Goal: Task Accomplishment & Management: Manage account settings

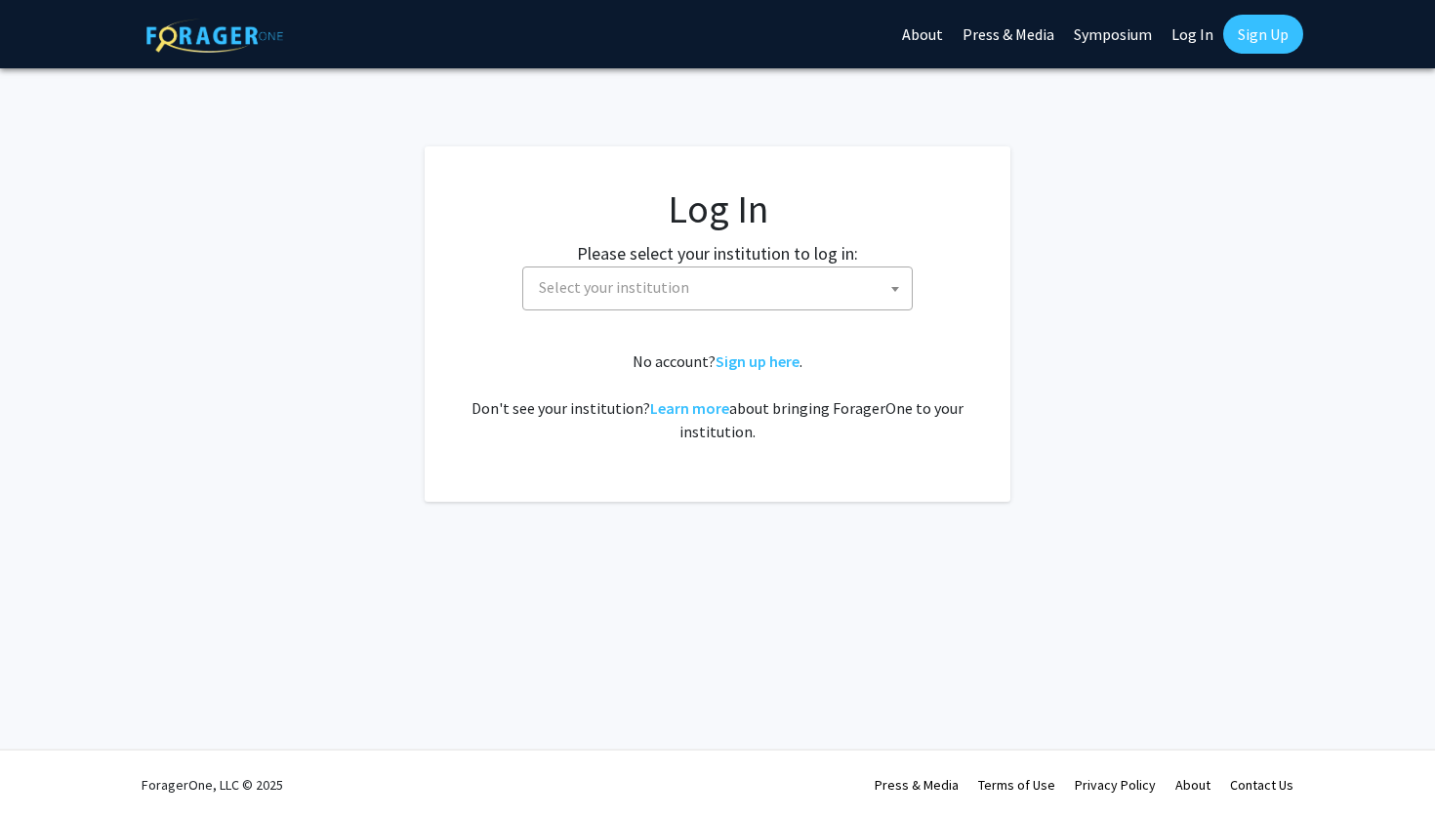
select select
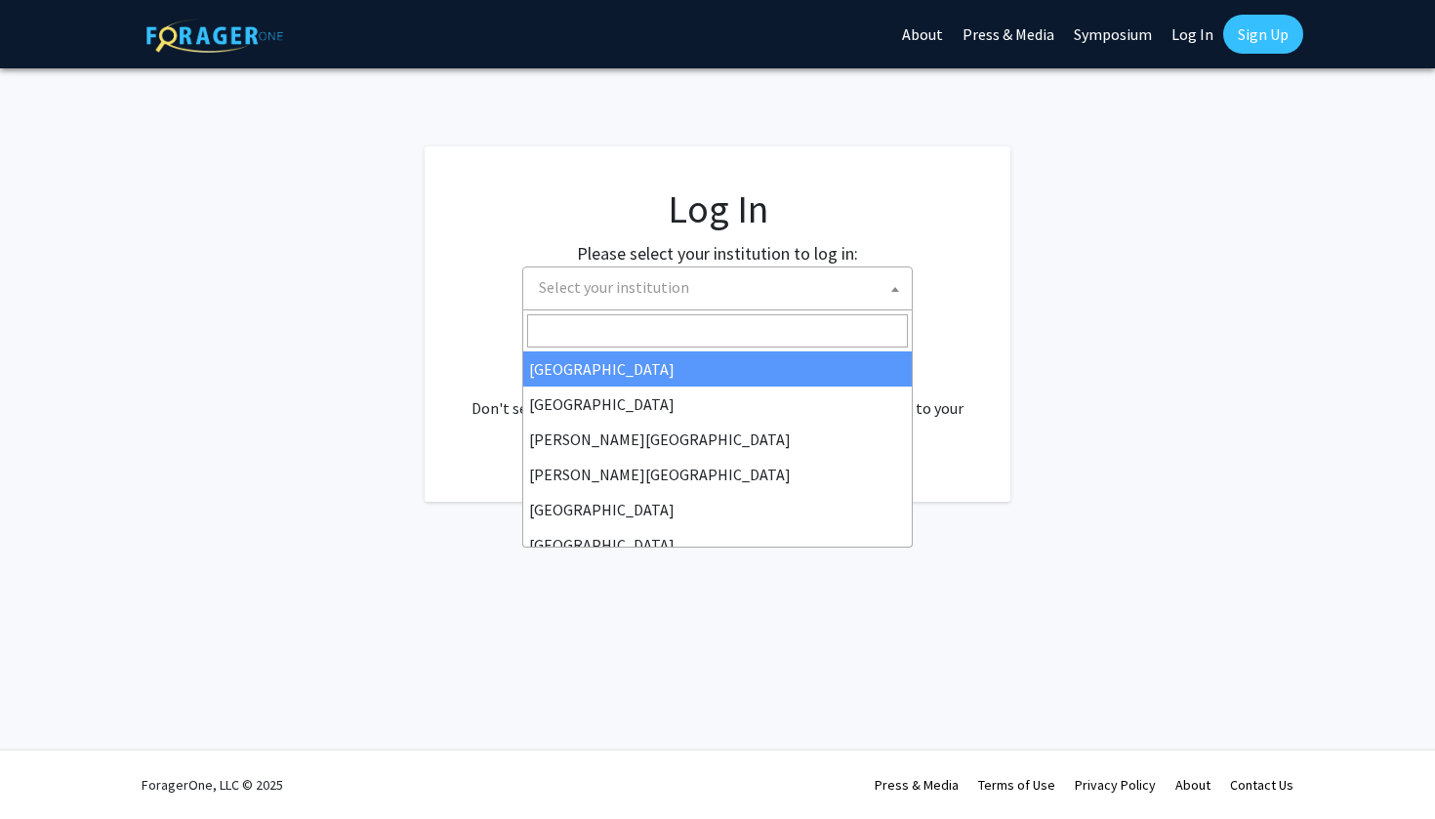
click at [743, 281] on span "Select your institution" at bounding box center [721, 287] width 381 height 40
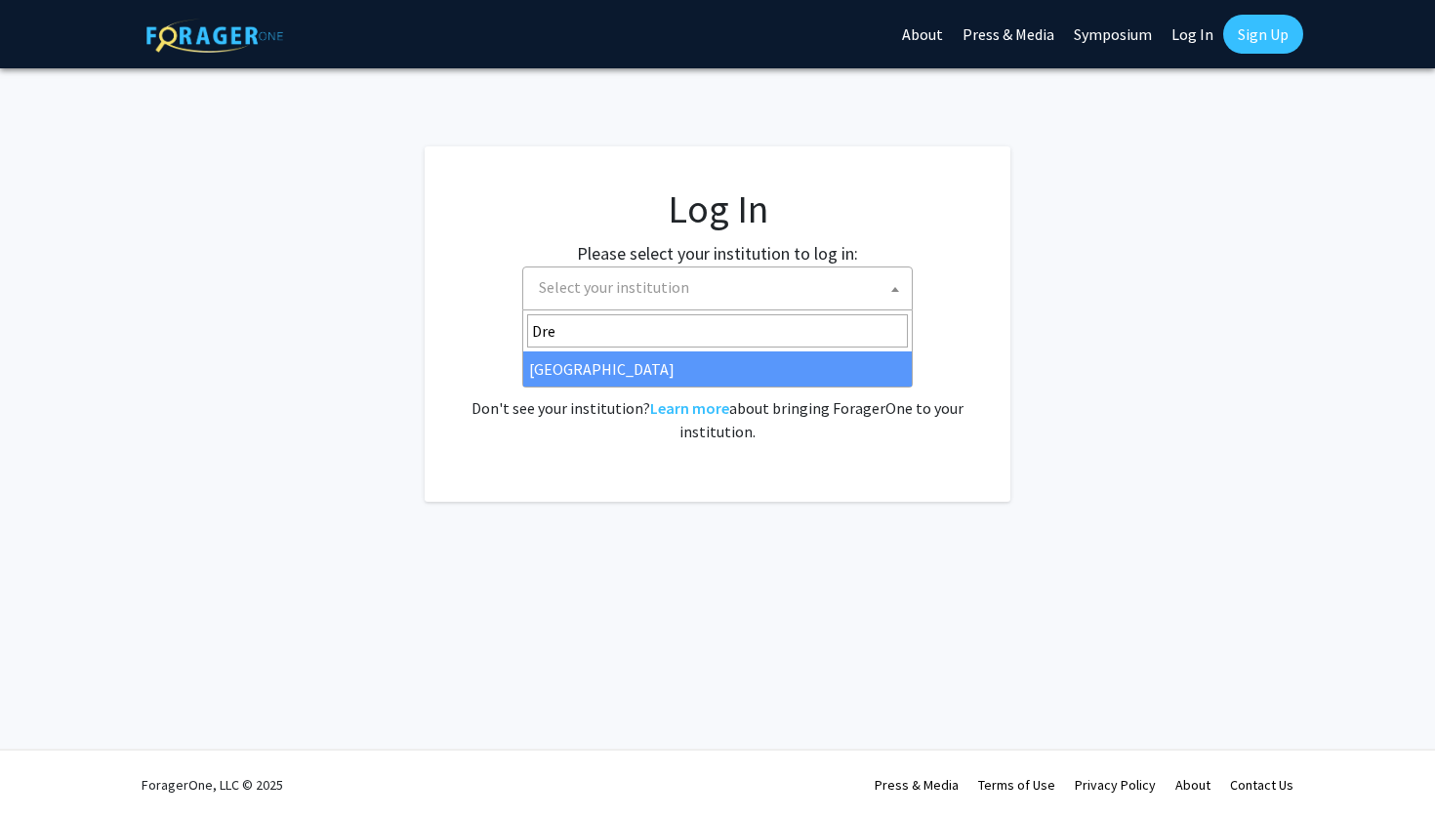
type input "Dre"
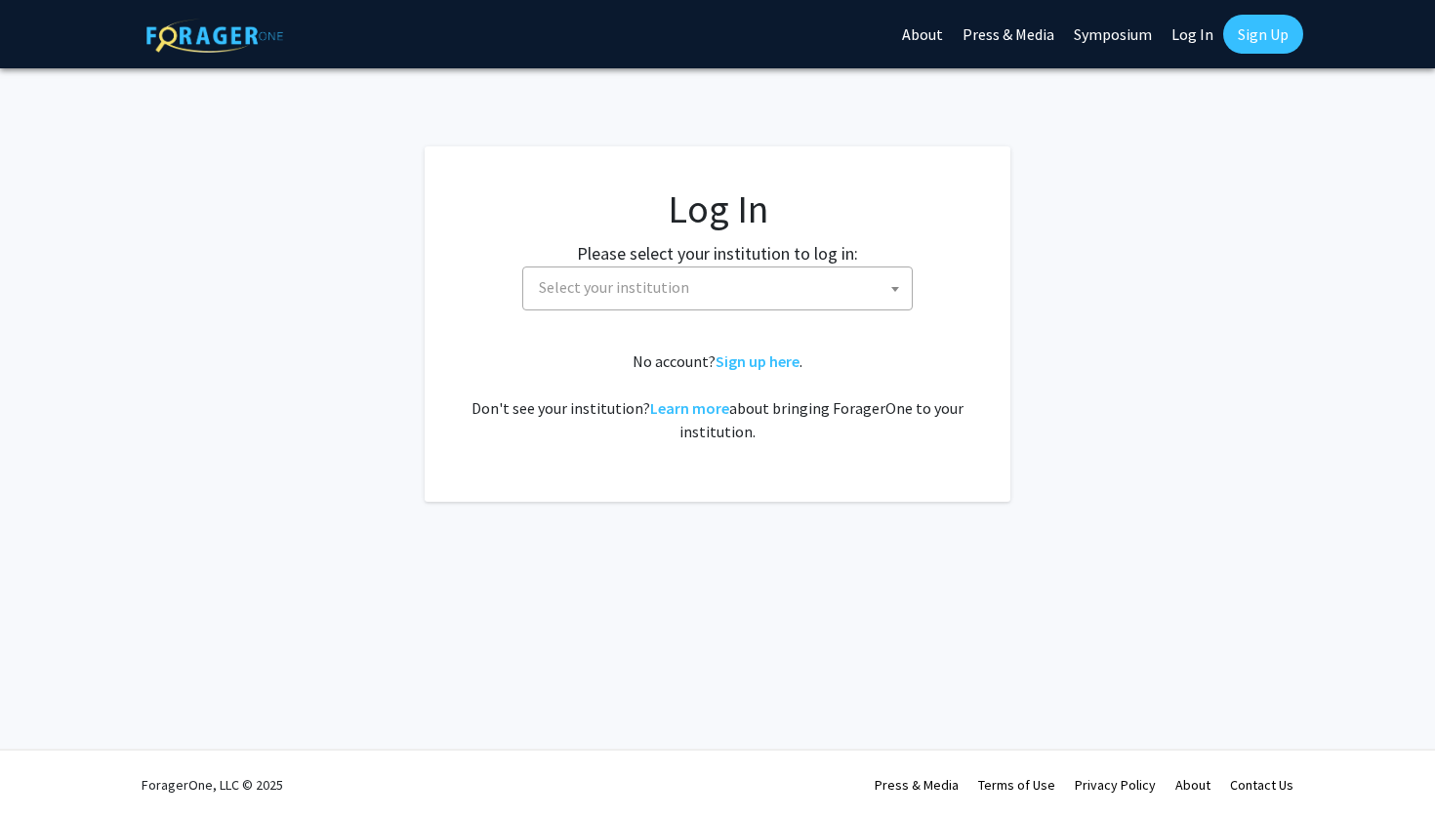
click at [640, 392] on div "No account? Sign up here . Don't see your institution? Learn more about bringin…" at bounding box center [718, 396] width 508 height 94
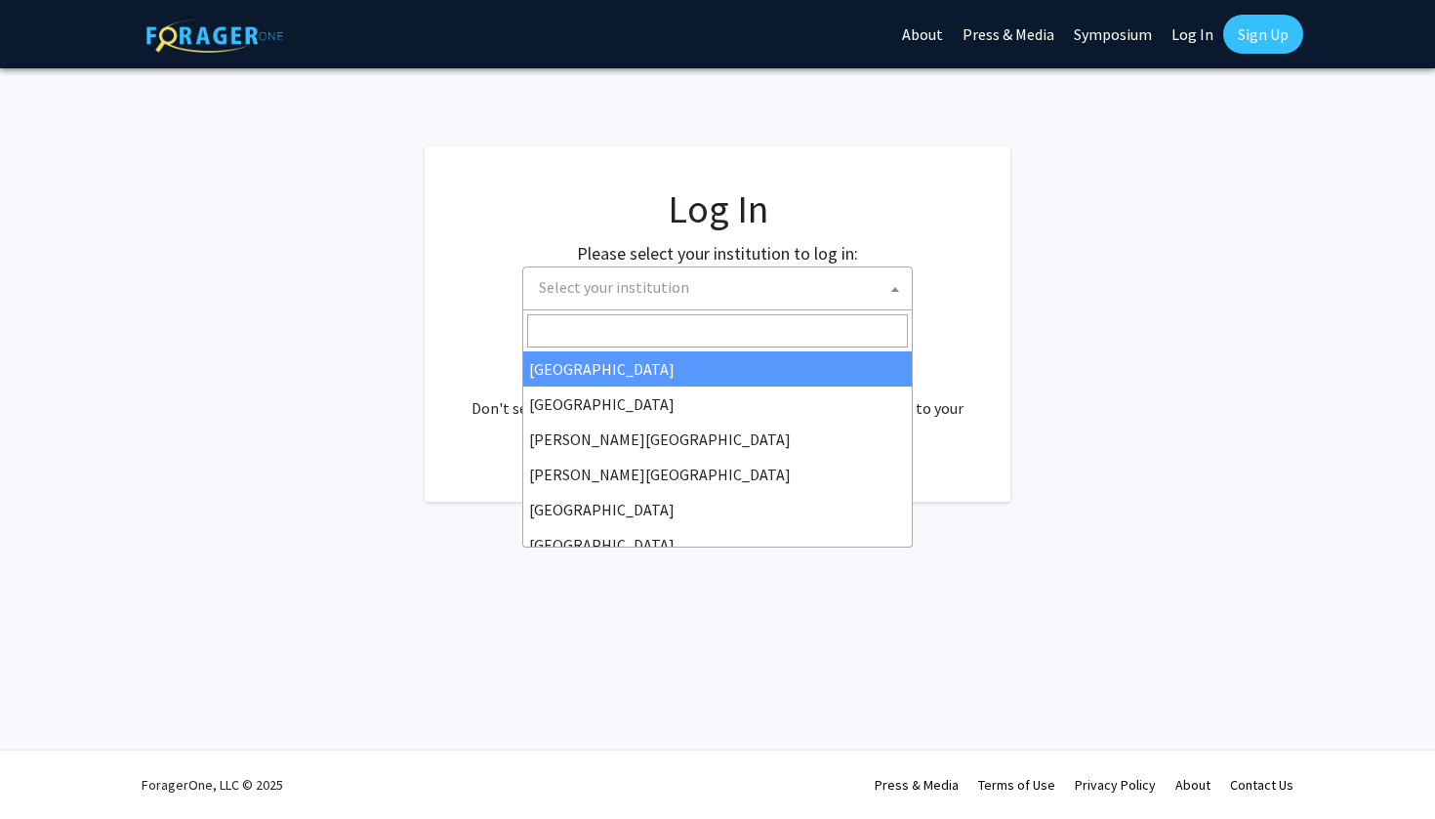
click at [633, 295] on span "Select your institution" at bounding box center [614, 287] width 150 height 20
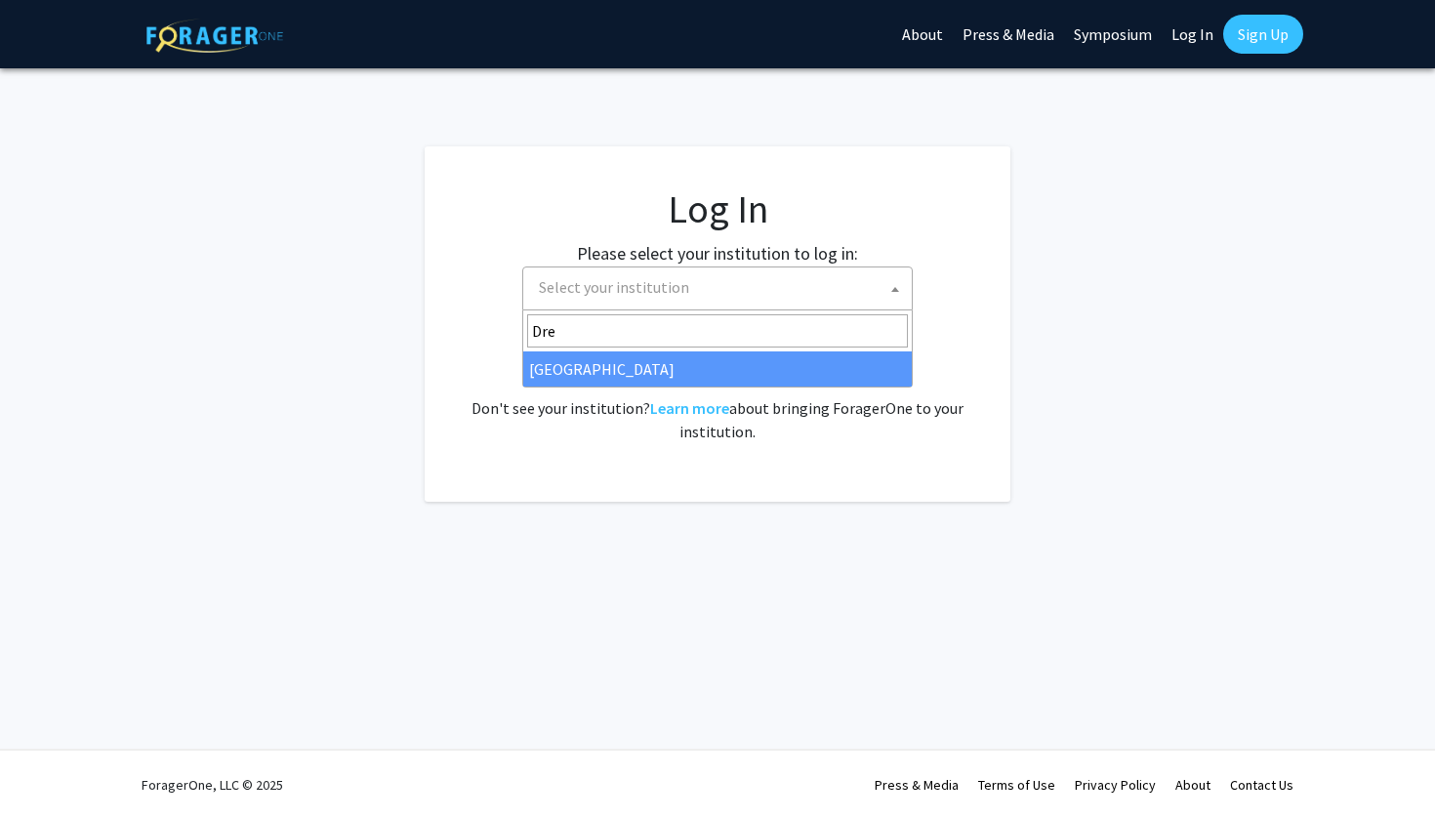
type input "Dre"
select select "6"
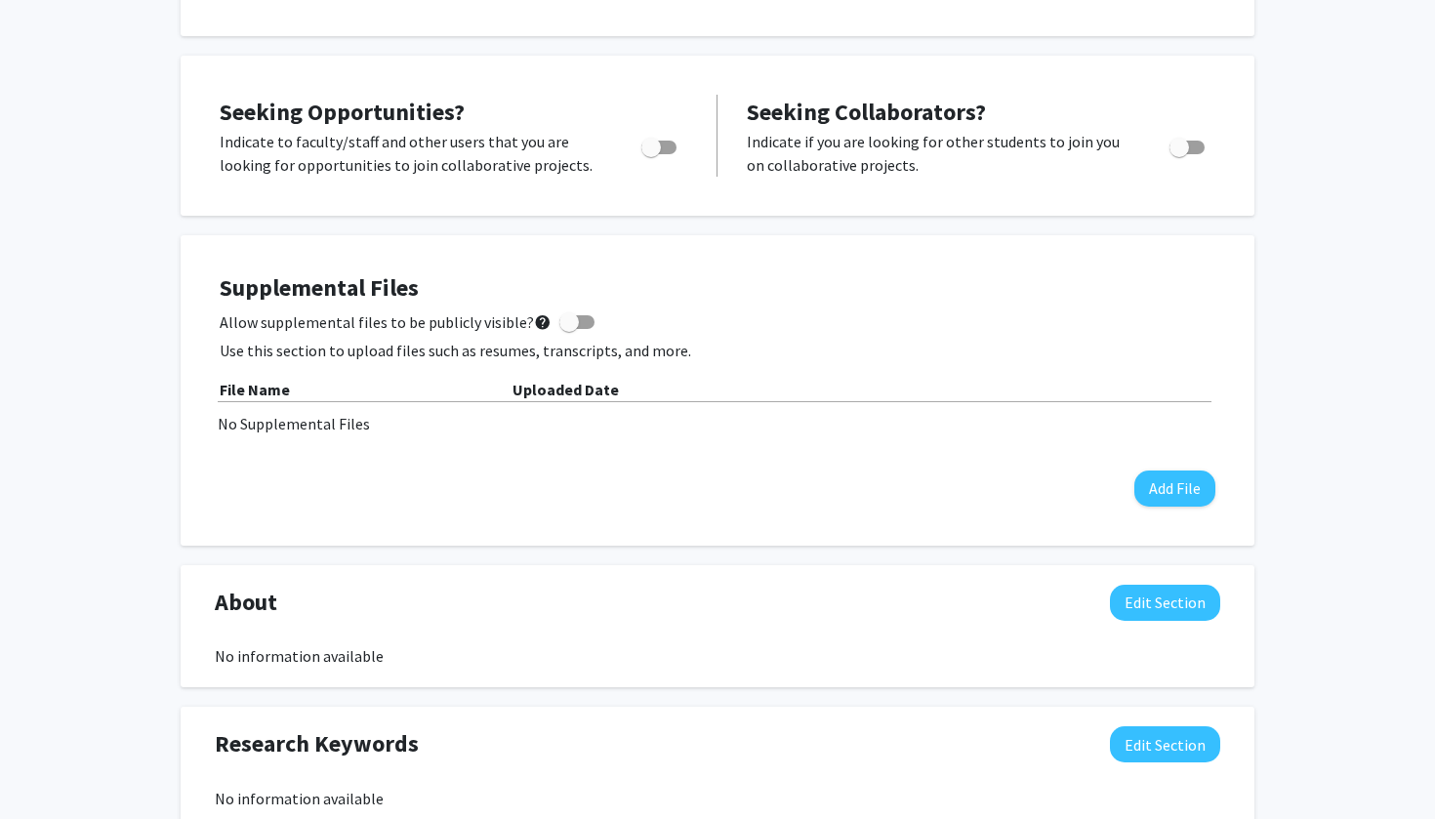
scroll to position [630, 0]
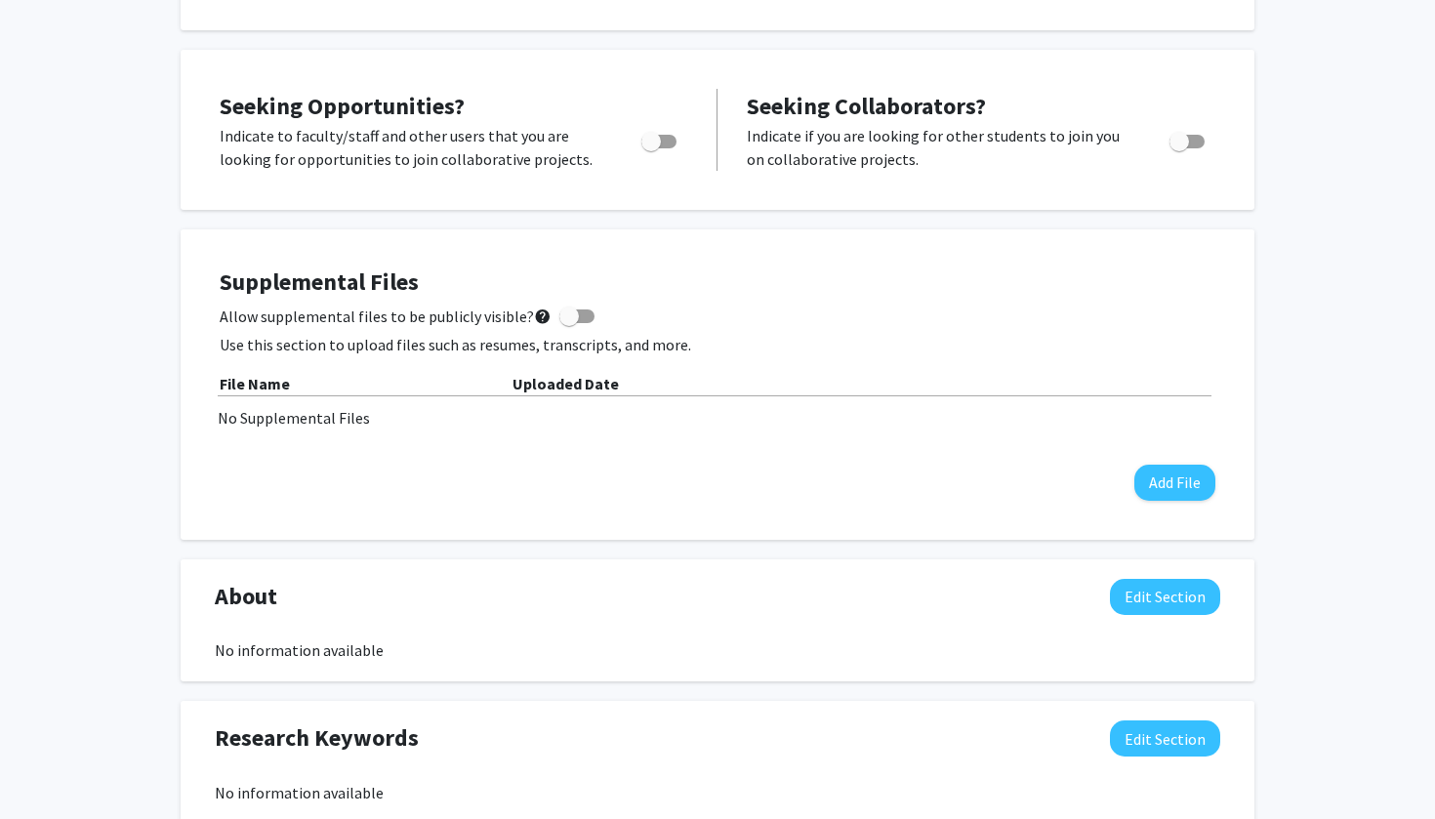
click at [664, 145] on span "Toggle" at bounding box center [658, 142] width 35 height 14
click at [651, 148] on input "Are you actively seeking opportunities?" at bounding box center [650, 148] width 1 height 1
checkbox input "true"
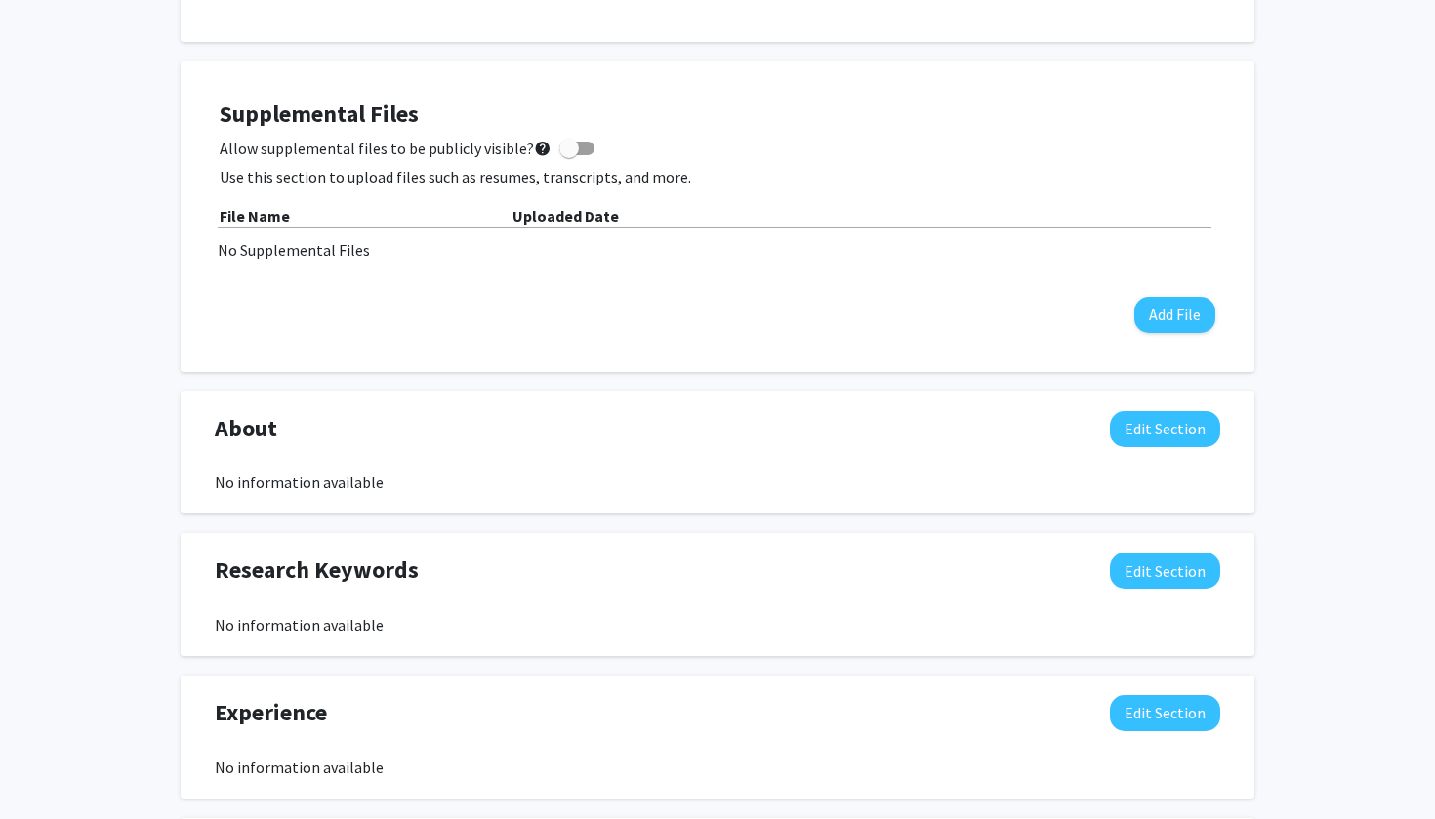
scroll to position [801, 0]
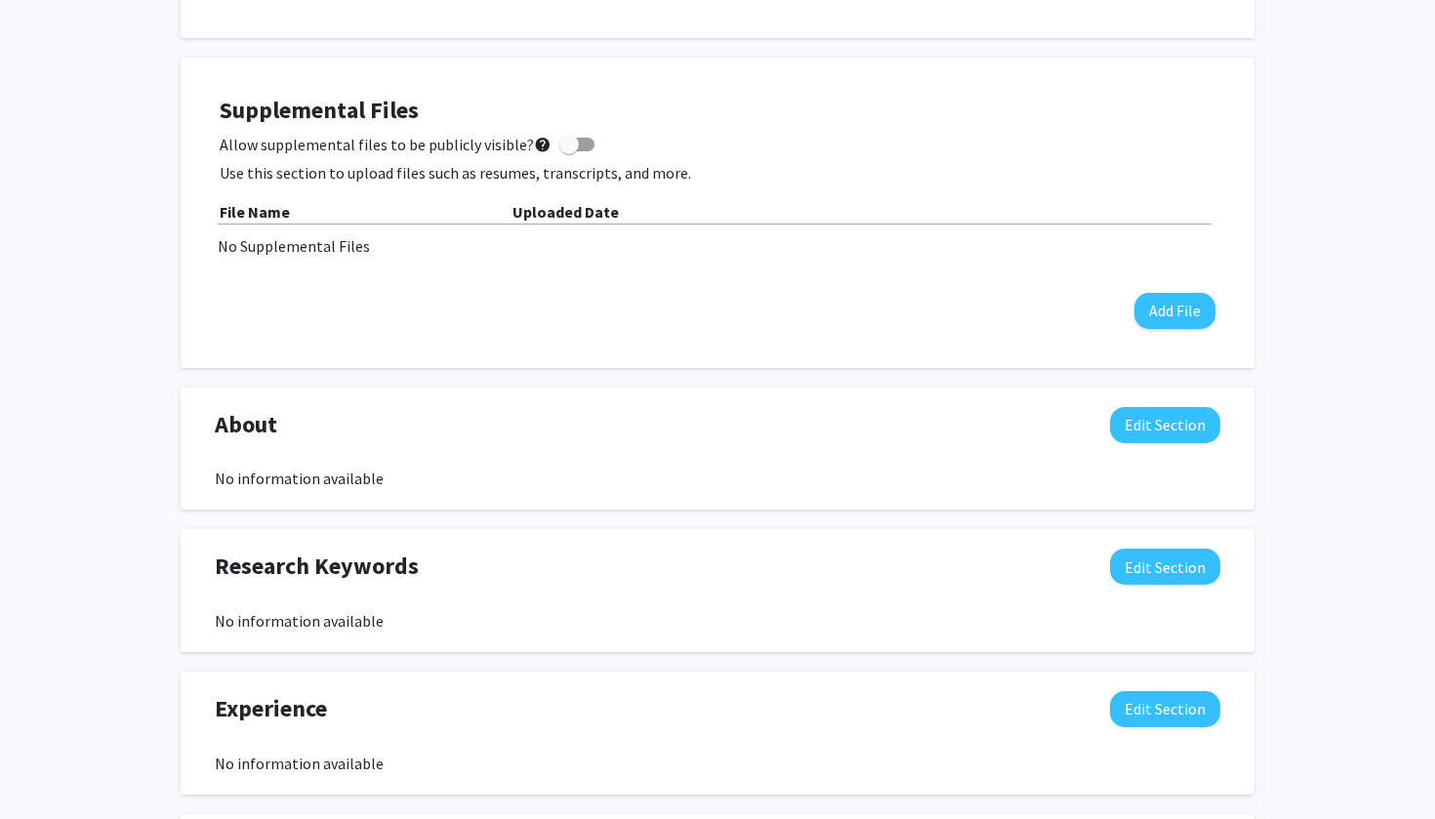
click at [429, 239] on div "No Supplemental Files" at bounding box center [717, 245] width 999 height 23
click at [1151, 429] on button "Edit Section" at bounding box center [1165, 425] width 110 height 36
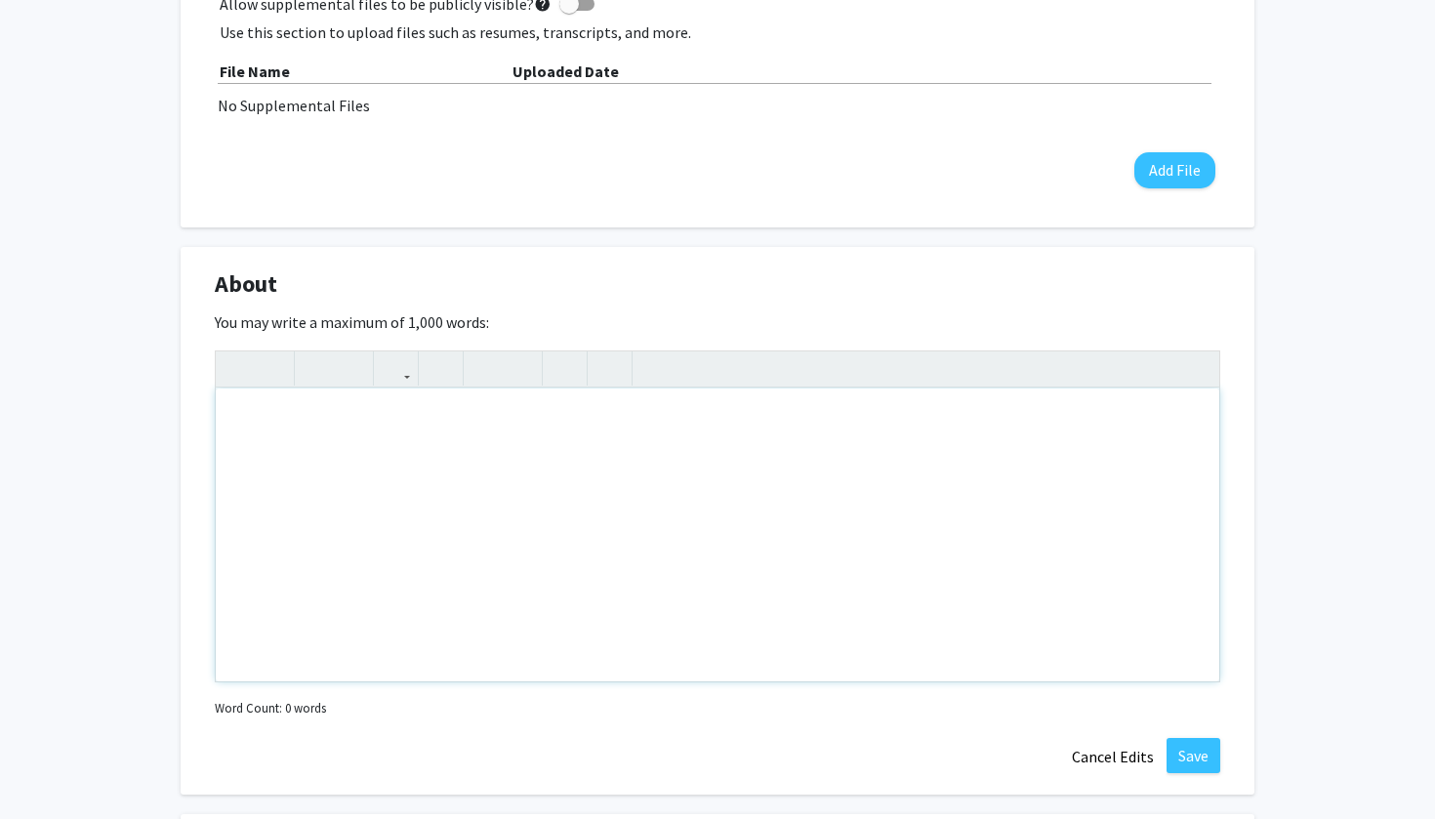
scroll to position [993, 0]
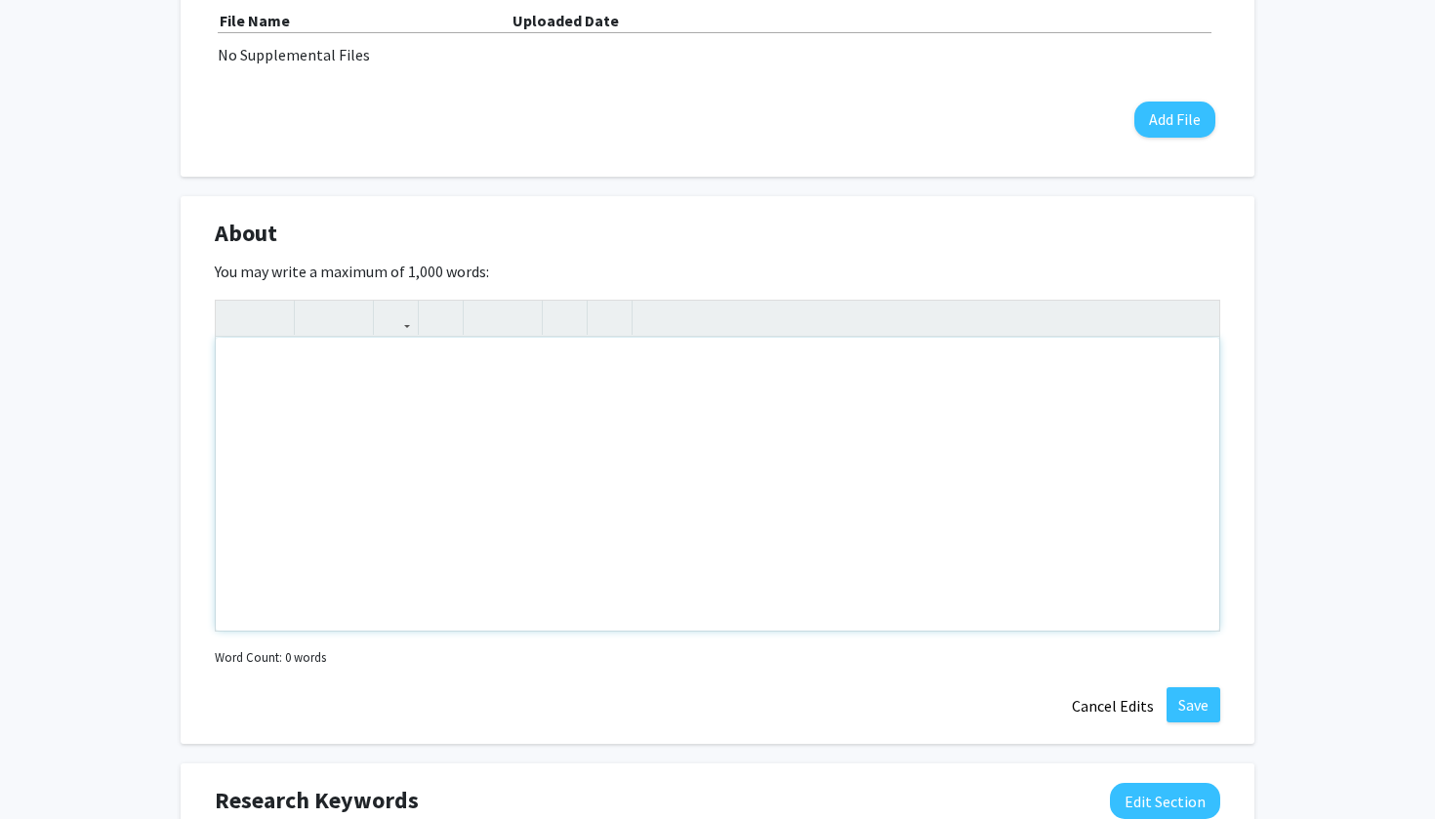
click at [838, 538] on div "Note to users with screen readers: Please deactivate our accessibility plugin f…" at bounding box center [717, 484] width 1003 height 293
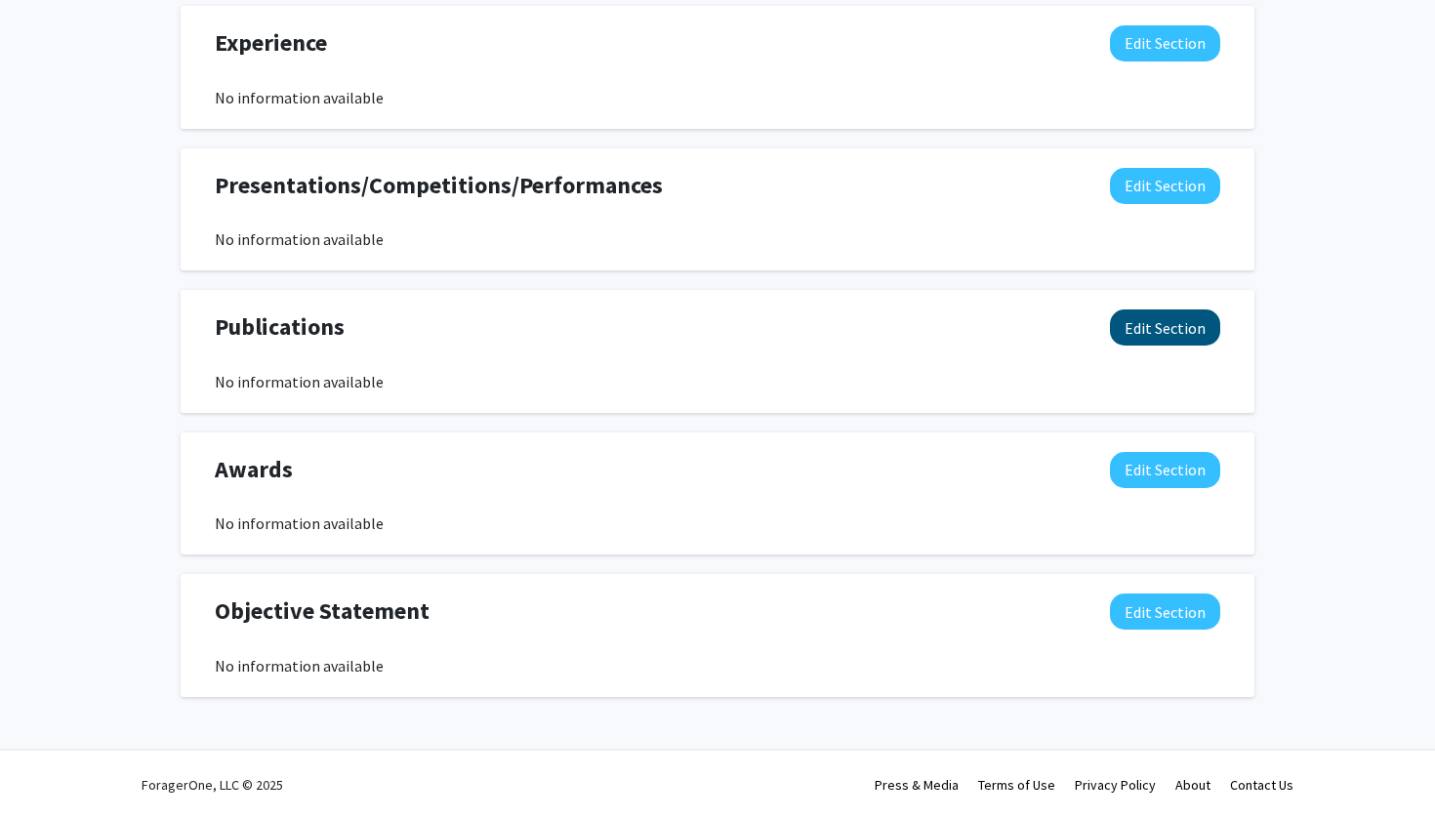
scroll to position [1894, 0]
